Goal: Information Seeking & Learning: Find specific fact

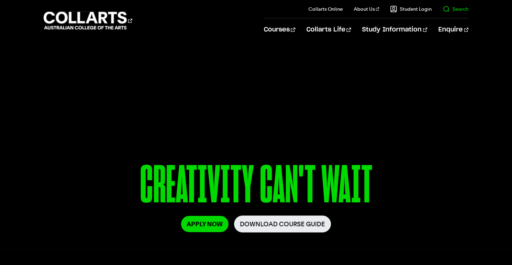
click at [460, 11] on link "Search" at bounding box center [455, 9] width 26 height 7
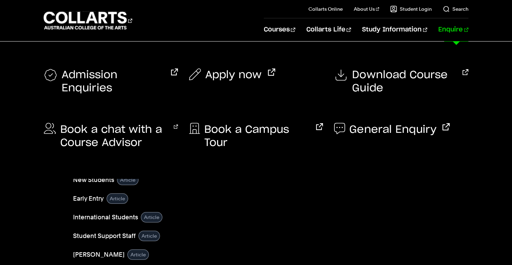
type input "key dates"
click at [442, 55] on button "GO" at bounding box center [454, 61] width 24 height 13
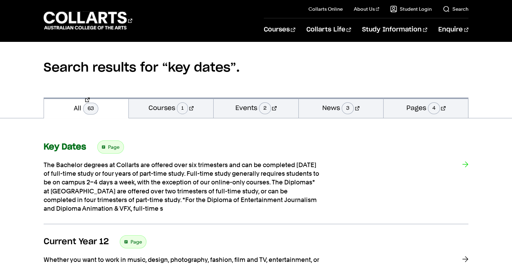
scroll to position [57, 0]
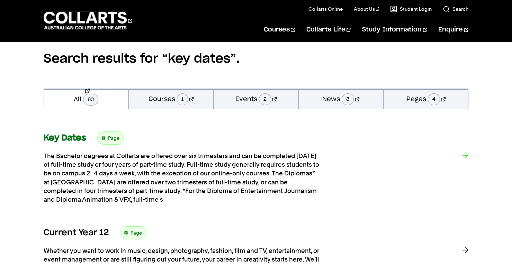
click at [75, 137] on strong "Key Dates" at bounding box center [65, 138] width 43 height 8
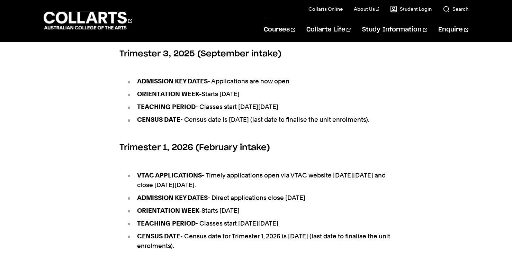
scroll to position [292, 0]
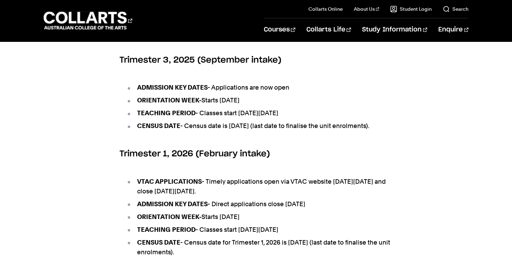
drag, startPoint x: 338, startPoint y: 111, endPoint x: 204, endPoint y: 117, distance: 134.7
click at [204, 117] on li "TEACHING PERIOD - Classes start on Monday 15th September 2025" at bounding box center [259, 113] width 266 height 10
